Goal: Task Accomplishment & Management: Use online tool/utility

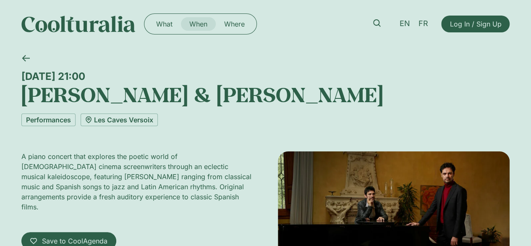
click at [195, 23] on link "When" at bounding box center [198, 23] width 35 height 13
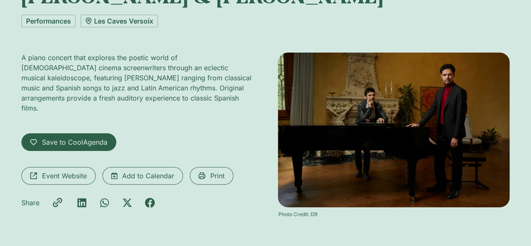
scroll to position [111, 0]
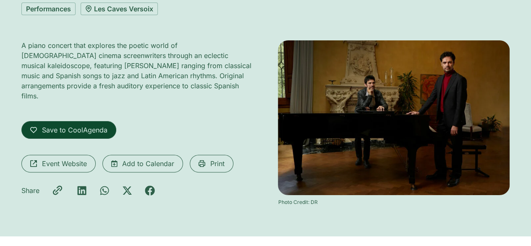
click at [91, 125] on span "Save to CoolAgenda" at bounding box center [74, 130] width 65 height 10
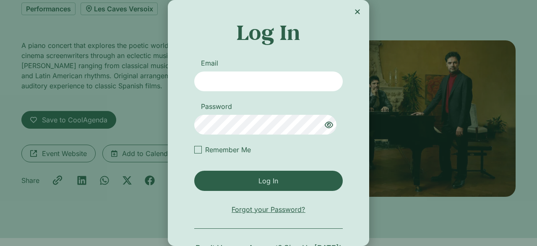
click at [357, 8] on div "Log In Email Password Remember Me Log In Forgot your Password? Don’t Have an Ac…" at bounding box center [268, 136] width 201 height 273
click at [356, 12] on icon "Close" at bounding box center [357, 11] width 7 height 7
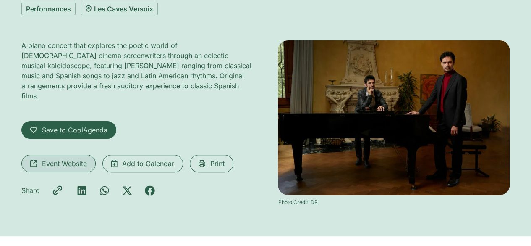
click at [71, 160] on link "Event Website" at bounding box center [58, 163] width 74 height 18
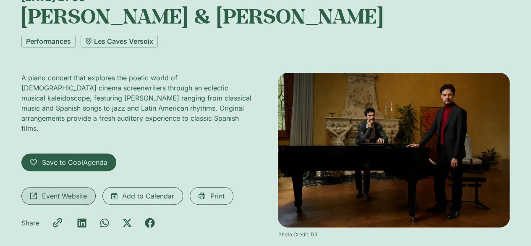
scroll to position [84, 0]
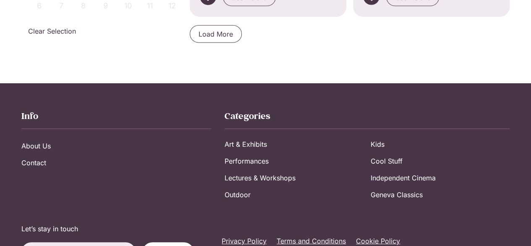
scroll to position [986, 0]
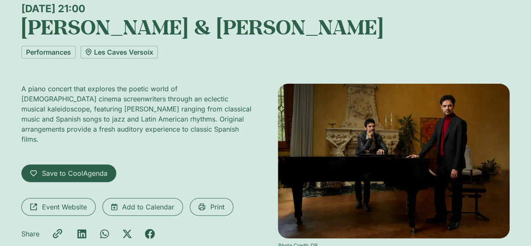
scroll to position [68, 0]
